Goal: Task Accomplishment & Management: Manage account settings

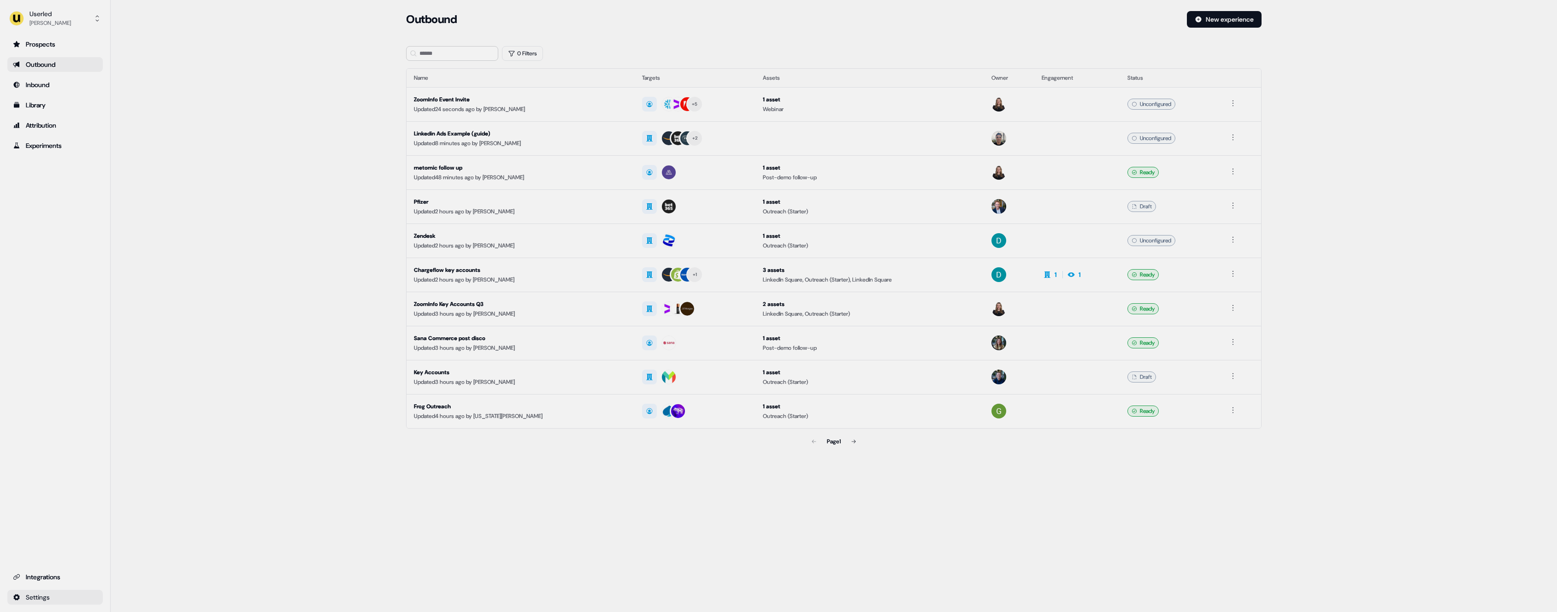
click at [78, 598] on html "For the best experience switch devices to a bigger screen. Go to [DOMAIN_NAME] …" at bounding box center [778, 306] width 1557 height 612
click at [105, 455] on html "For the best experience switch devices to a bigger screen. Go to [DOMAIN_NAME] …" at bounding box center [778, 306] width 1557 height 612
click at [79, 601] on html "For the best experience switch devices to a bigger screen. Go to [DOMAIN_NAME] …" at bounding box center [778, 306] width 1557 height 612
click at [135, 497] on html "For the best experience switch devices to a bigger screen. Go to [DOMAIN_NAME] …" at bounding box center [778, 306] width 1557 height 612
click at [52, 21] on div "[PERSON_NAME]" at bounding box center [49, 22] width 41 height 9
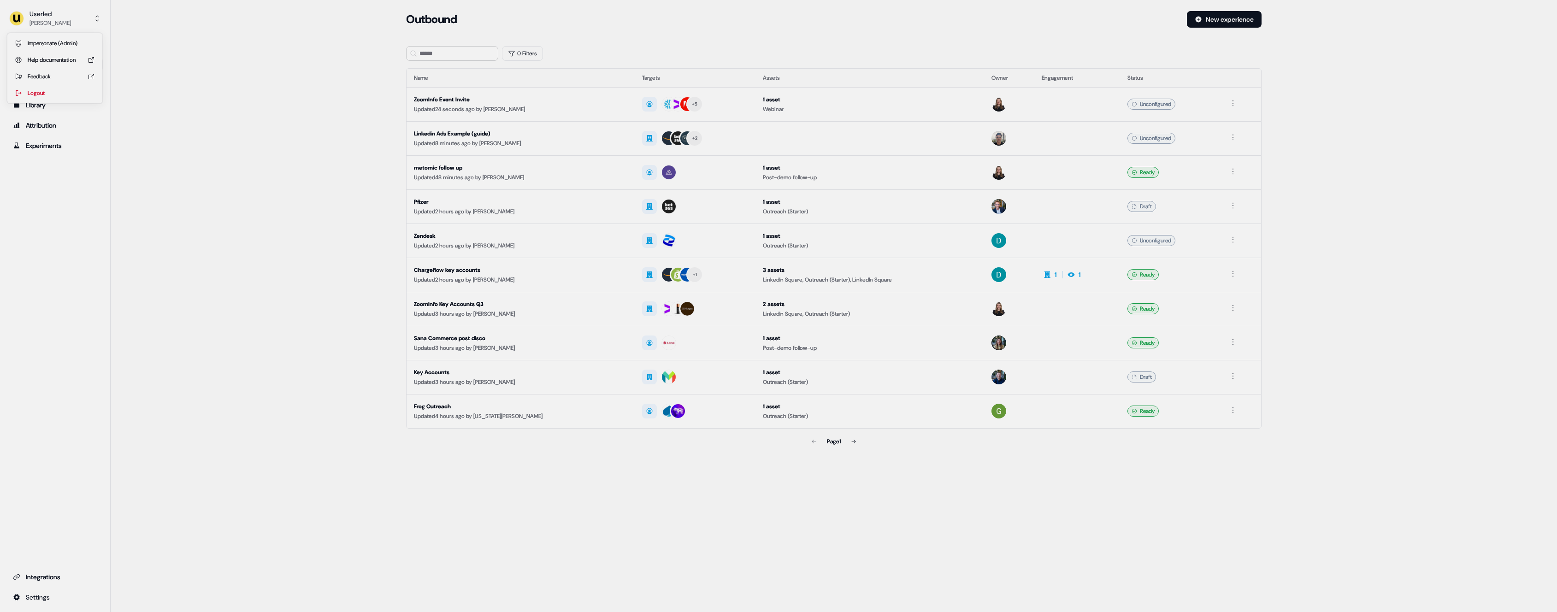
drag, startPoint x: 61, startPoint y: 37, endPoint x: 70, endPoint y: 41, distance: 9.9
click at [61, 38] on div "Impersonate (Admin)" at bounding box center [55, 43] width 88 height 17
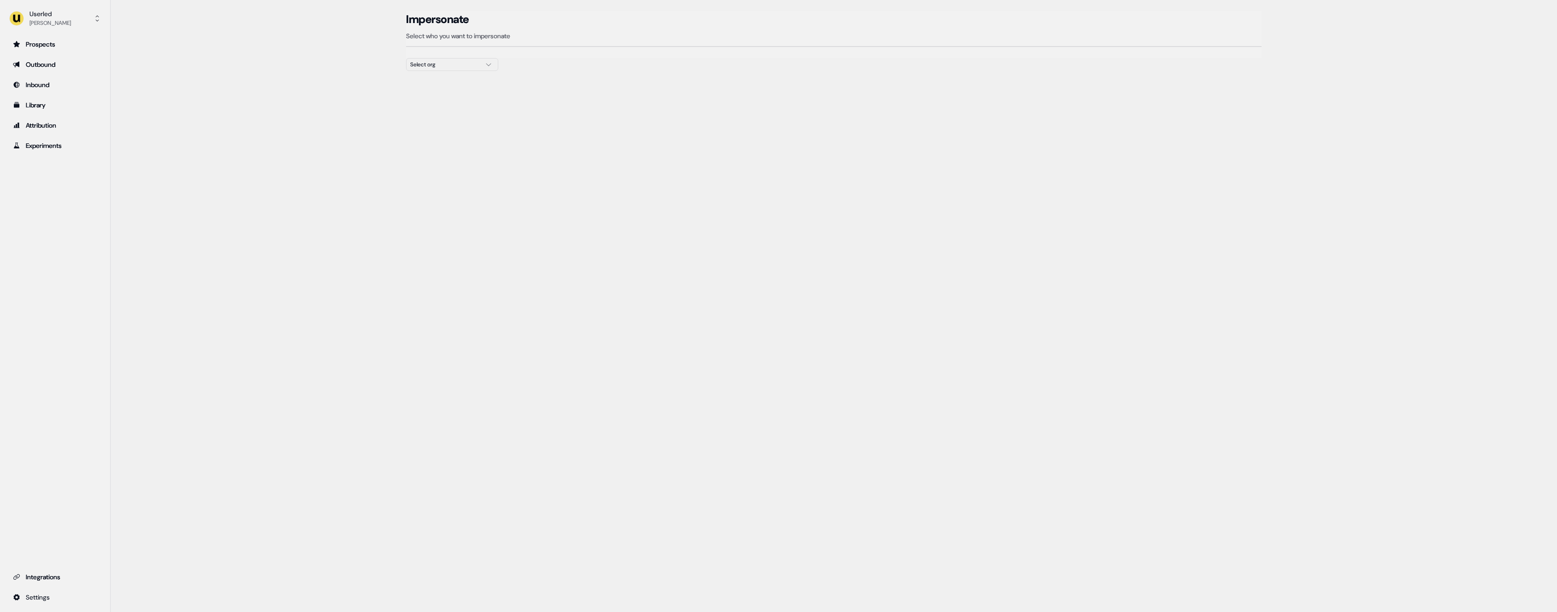
click at [441, 65] on div "Select org" at bounding box center [444, 64] width 69 height 9
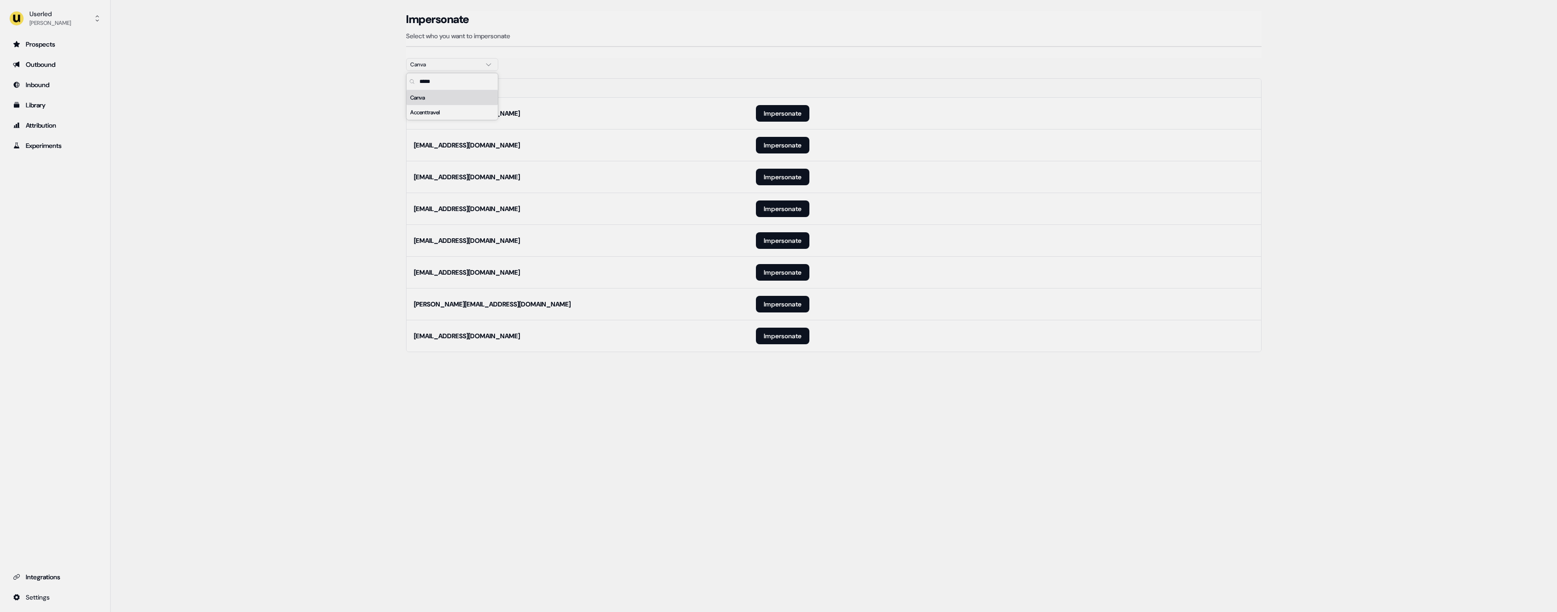
type input "*****"
click at [734, 22] on div "Impersonate" at bounding box center [833, 19] width 855 height 17
click at [784, 335] on button "Impersonate" at bounding box center [782, 336] width 53 height 17
